Goal: Task Accomplishment & Management: Manage account settings

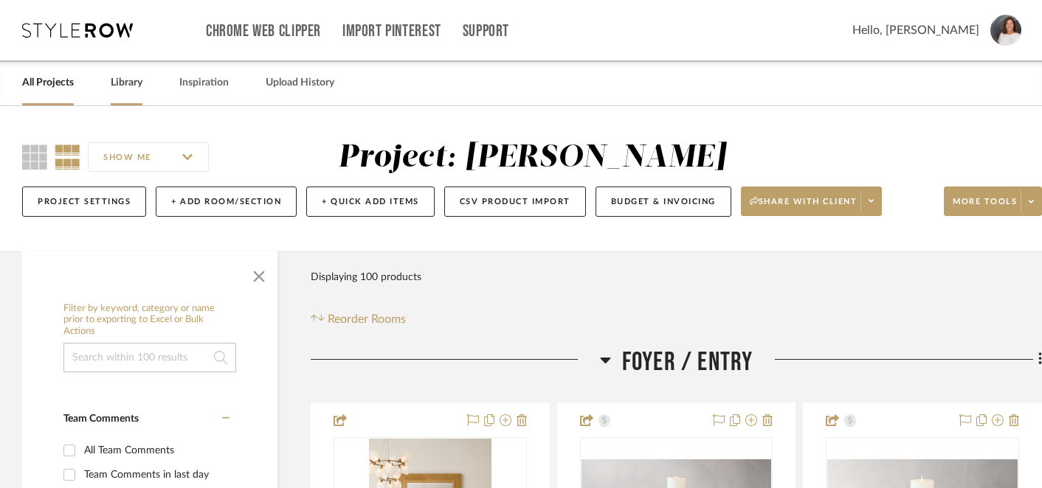
click at [136, 80] on link "Library" at bounding box center [127, 83] width 32 height 20
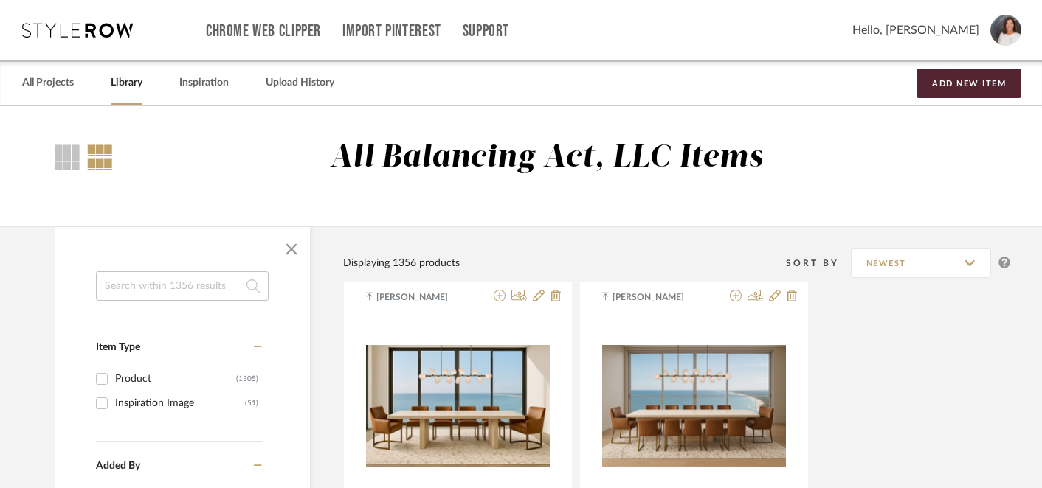
click at [171, 289] on input at bounding box center [182, 287] width 173 height 30
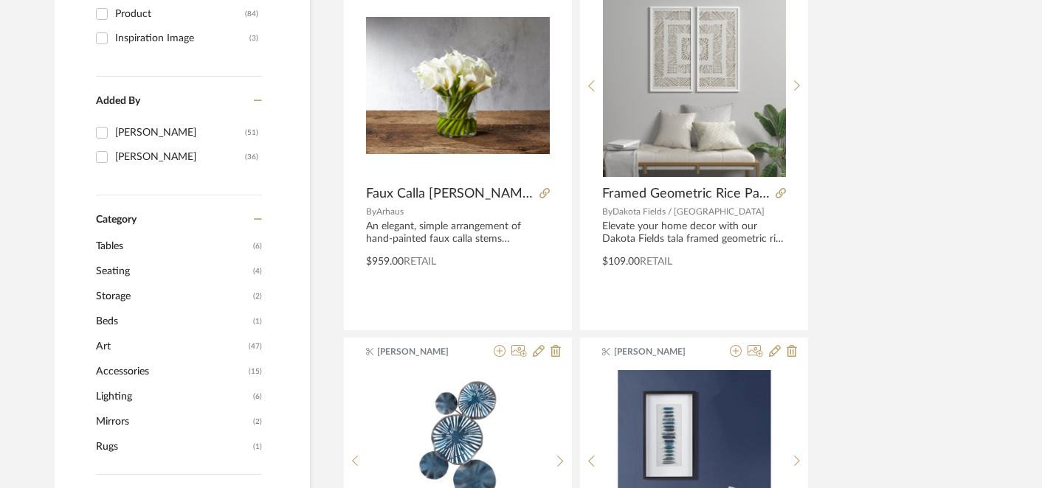
scroll to position [367, 0]
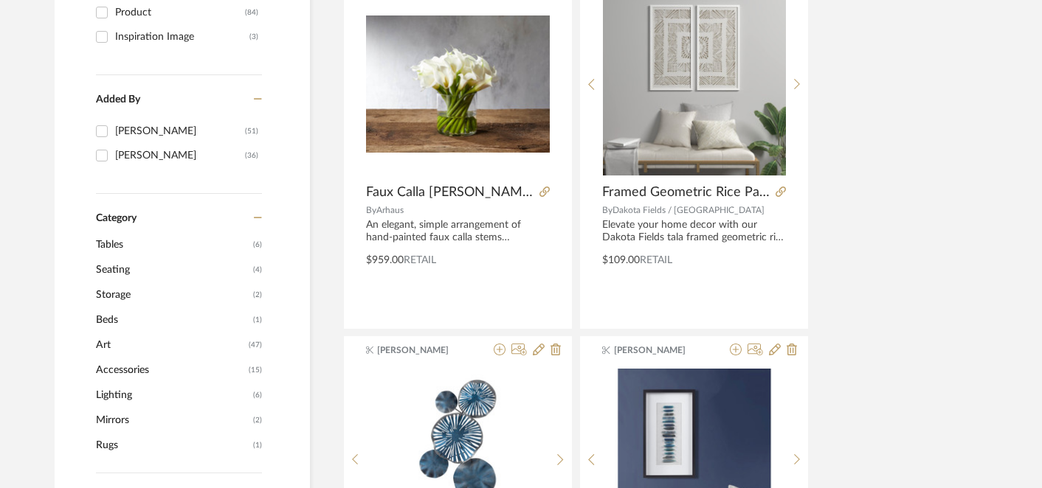
type input "art"
click at [103, 346] on span "Art" at bounding box center [170, 345] width 149 height 25
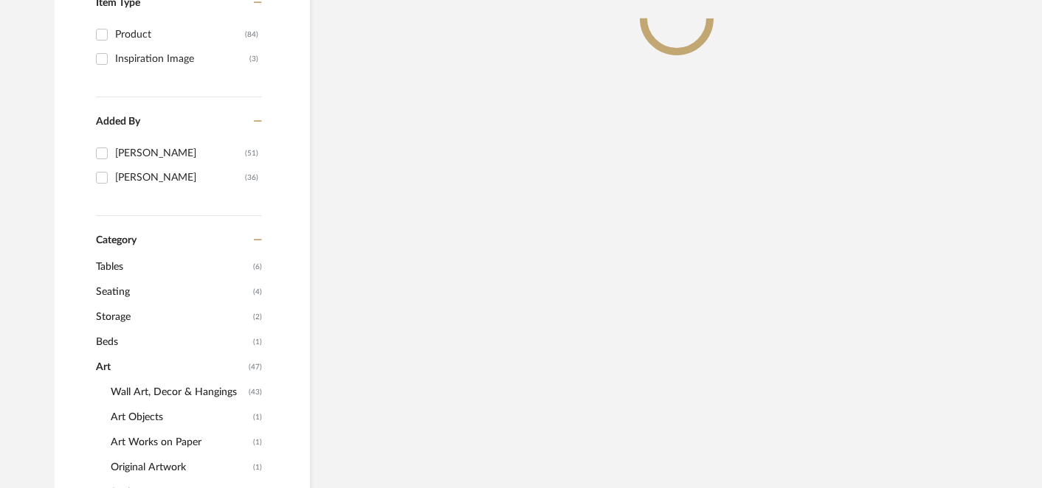
scroll to position [389, 0]
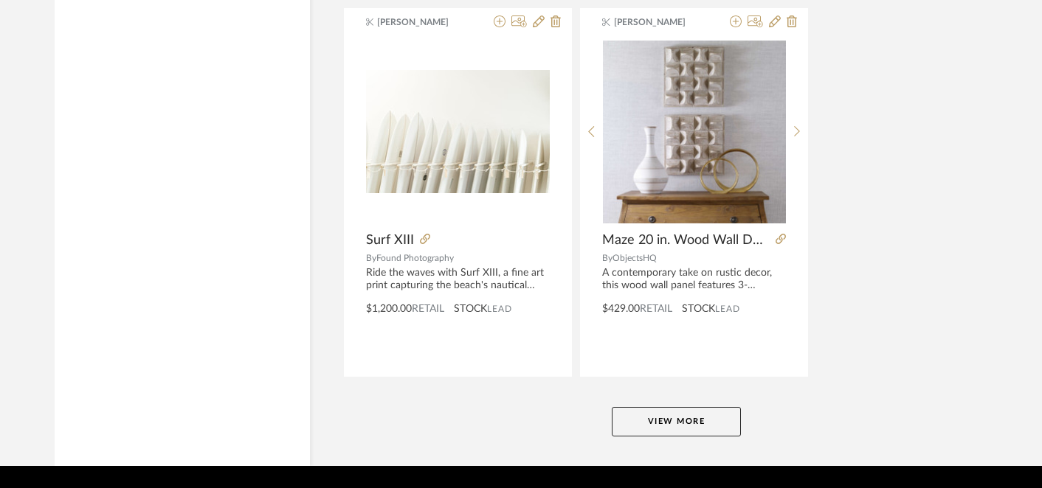
scroll to position [6801, 0]
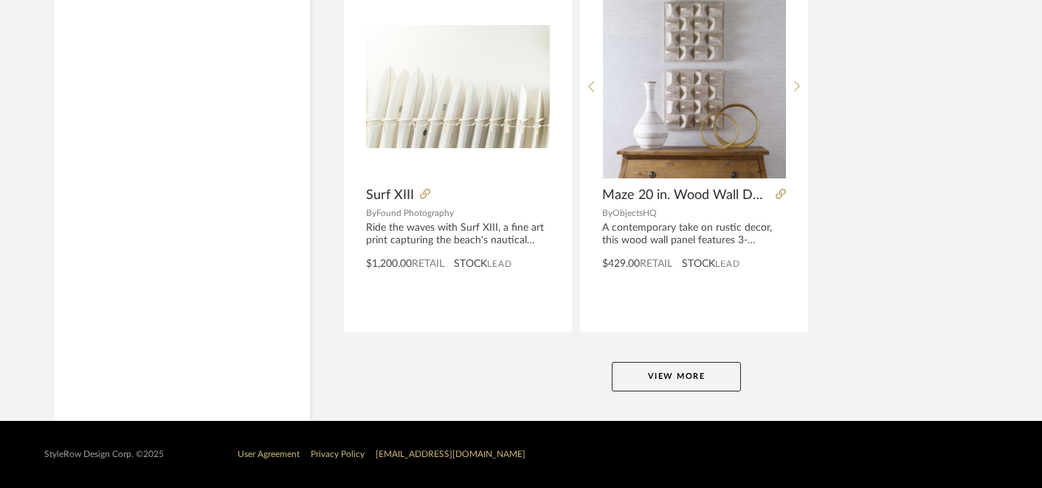
click at [673, 376] on button "View More" at bounding box center [676, 377] width 129 height 30
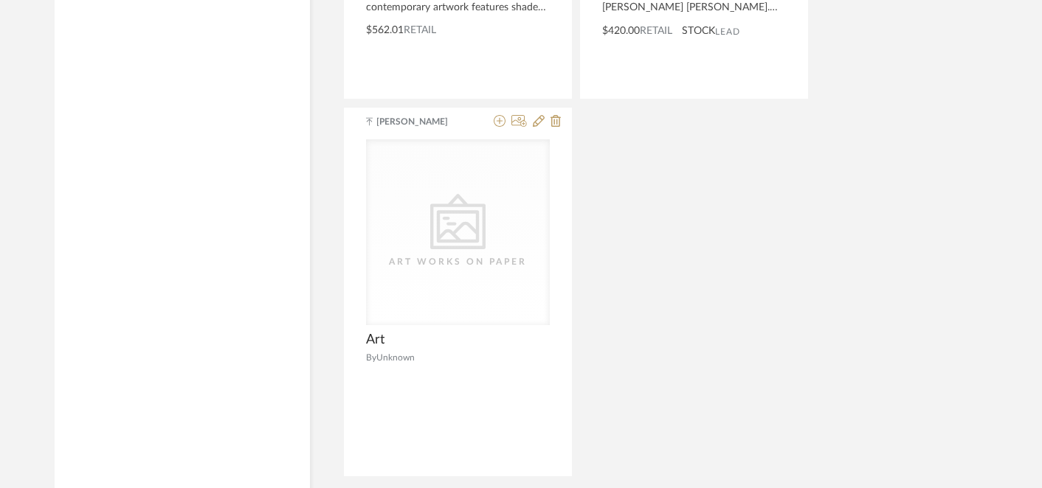
scroll to position [8917, 0]
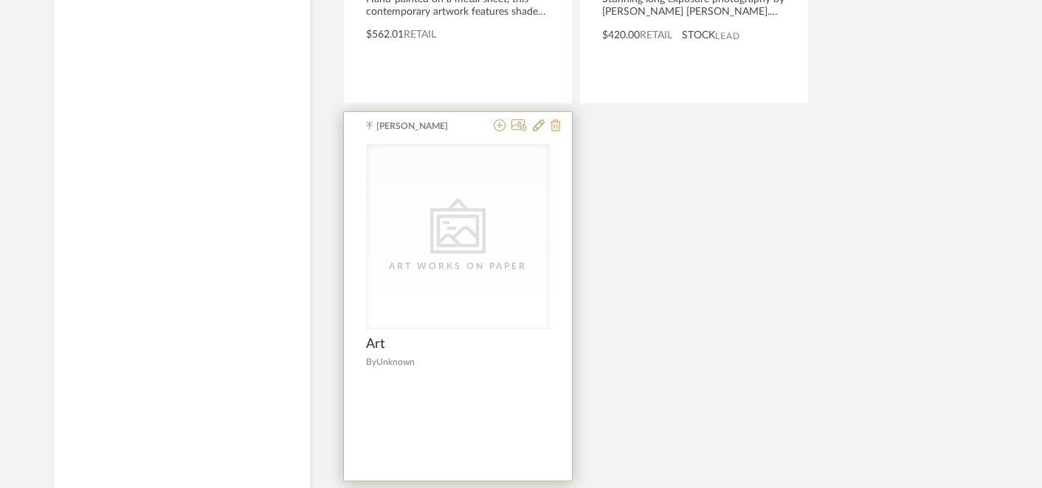
click at [557, 128] on icon at bounding box center [555, 126] width 10 height 12
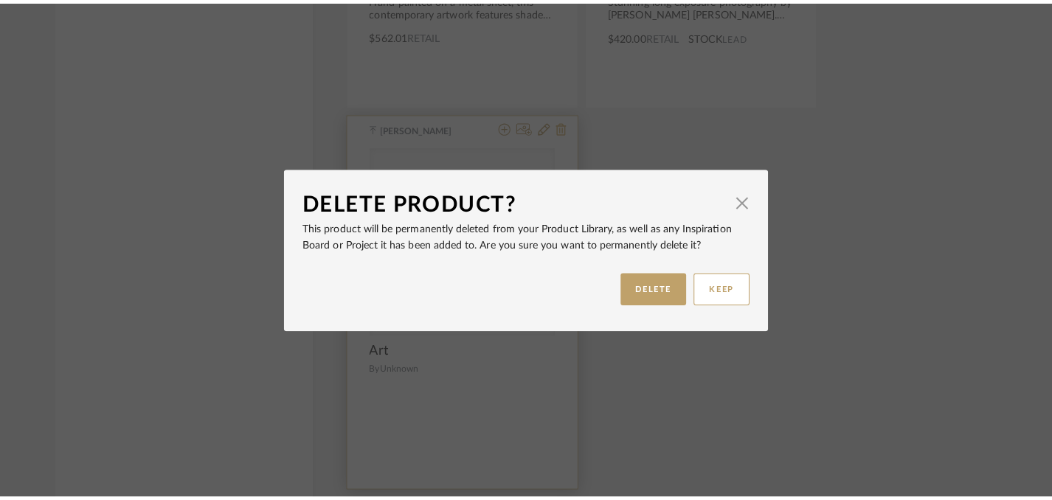
scroll to position [0, 0]
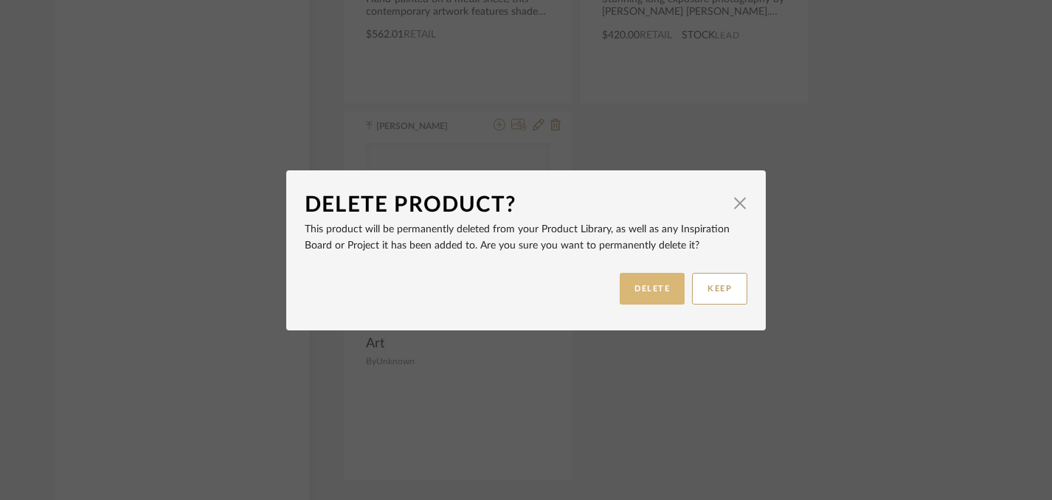
click at [648, 282] on button "DELETE" at bounding box center [652, 289] width 65 height 32
